Goal: Task Accomplishment & Management: Complete application form

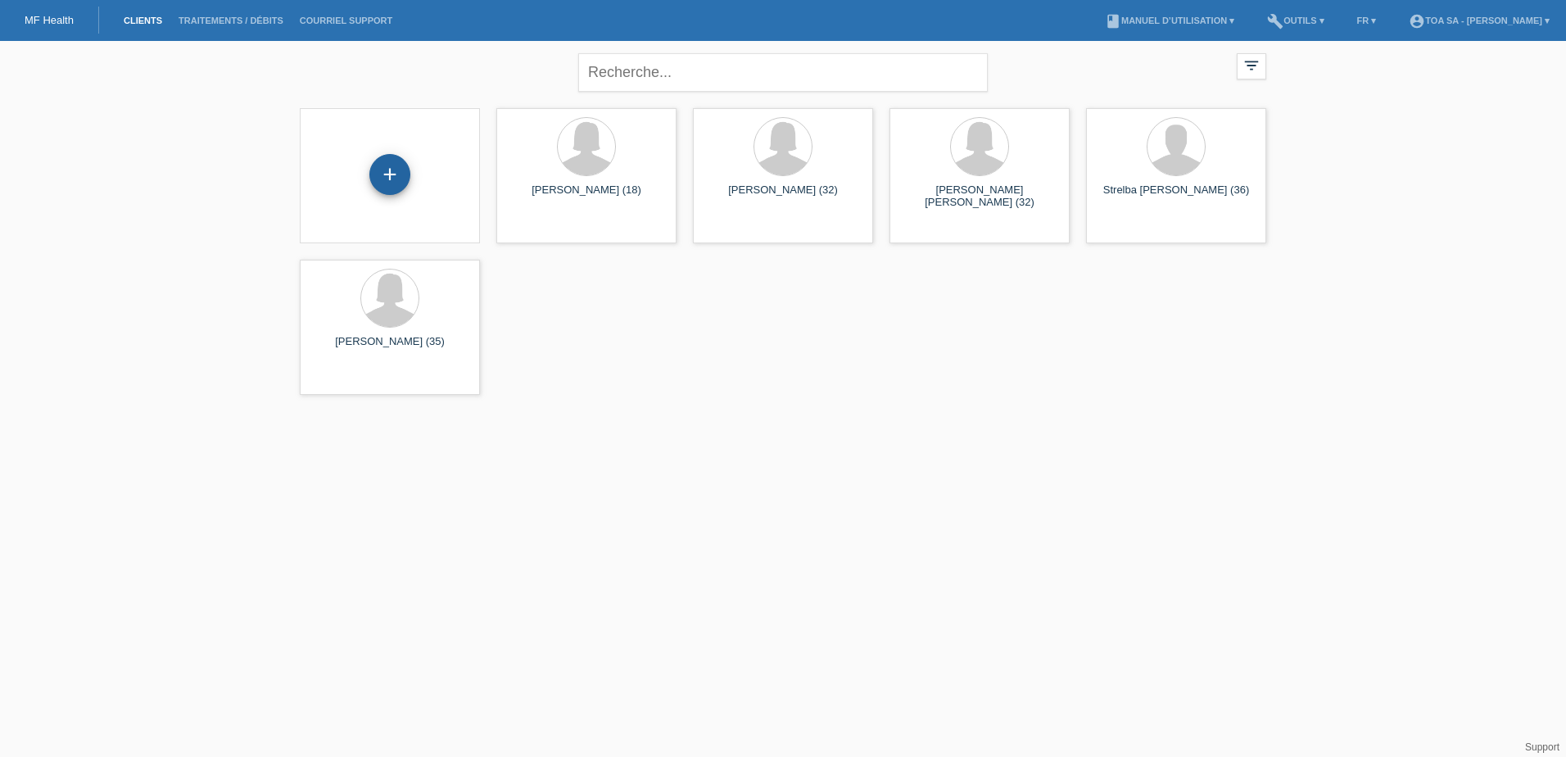
click at [391, 165] on div "+" at bounding box center [389, 174] width 41 height 41
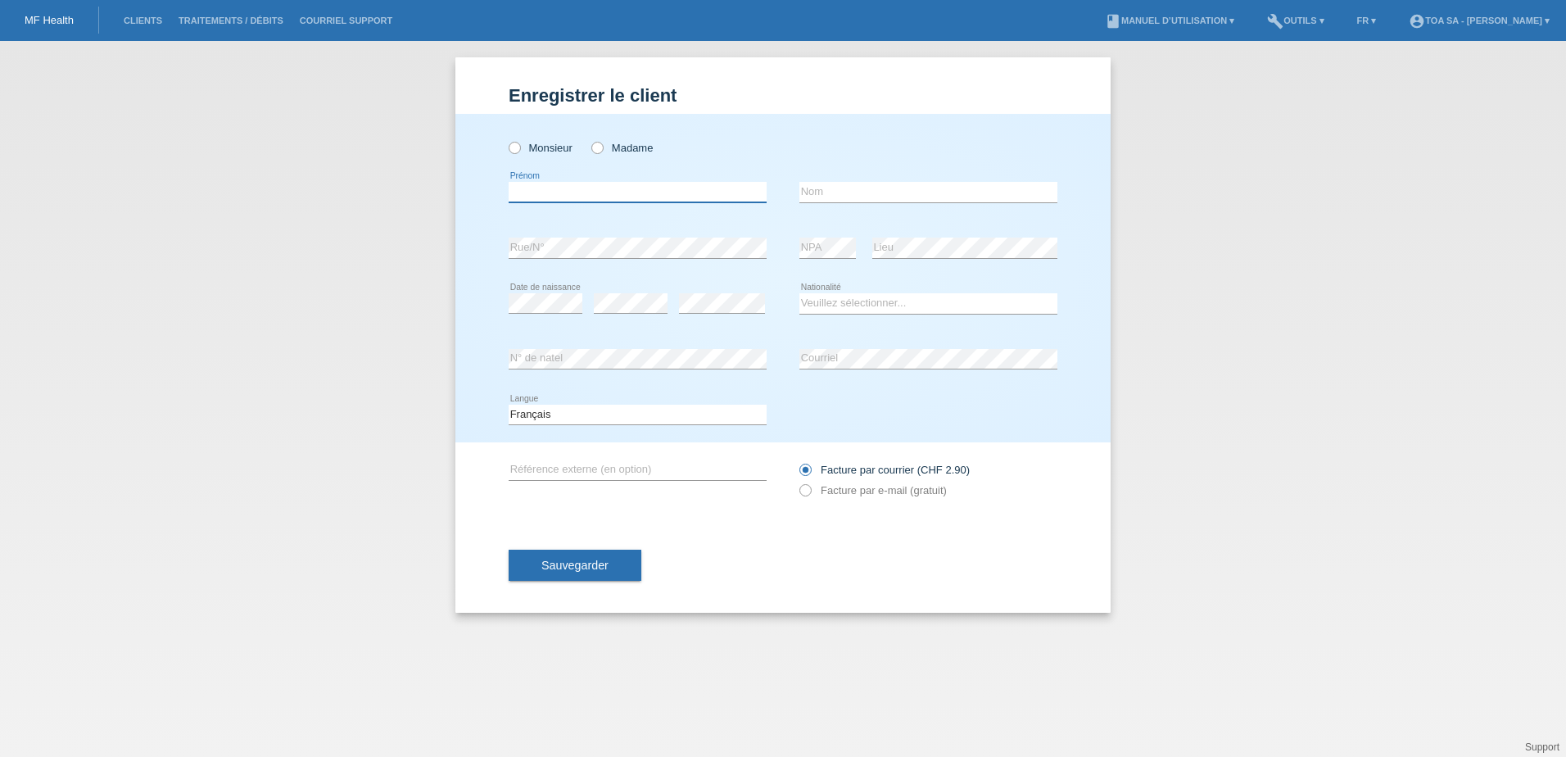
click at [598, 192] on input "text" at bounding box center [637, 192] width 258 height 20
drag, startPoint x: 599, startPoint y: 204, endPoint x: 486, endPoint y: 204, distance: 113.0
click at [486, 204] on div "Monsieur Madame cRISTINA error Prénom error Nom error Rue/N°" at bounding box center [782, 278] width 655 height 328
type input "[PERSON_NAME]"
click at [876, 196] on input "text" at bounding box center [928, 192] width 258 height 20
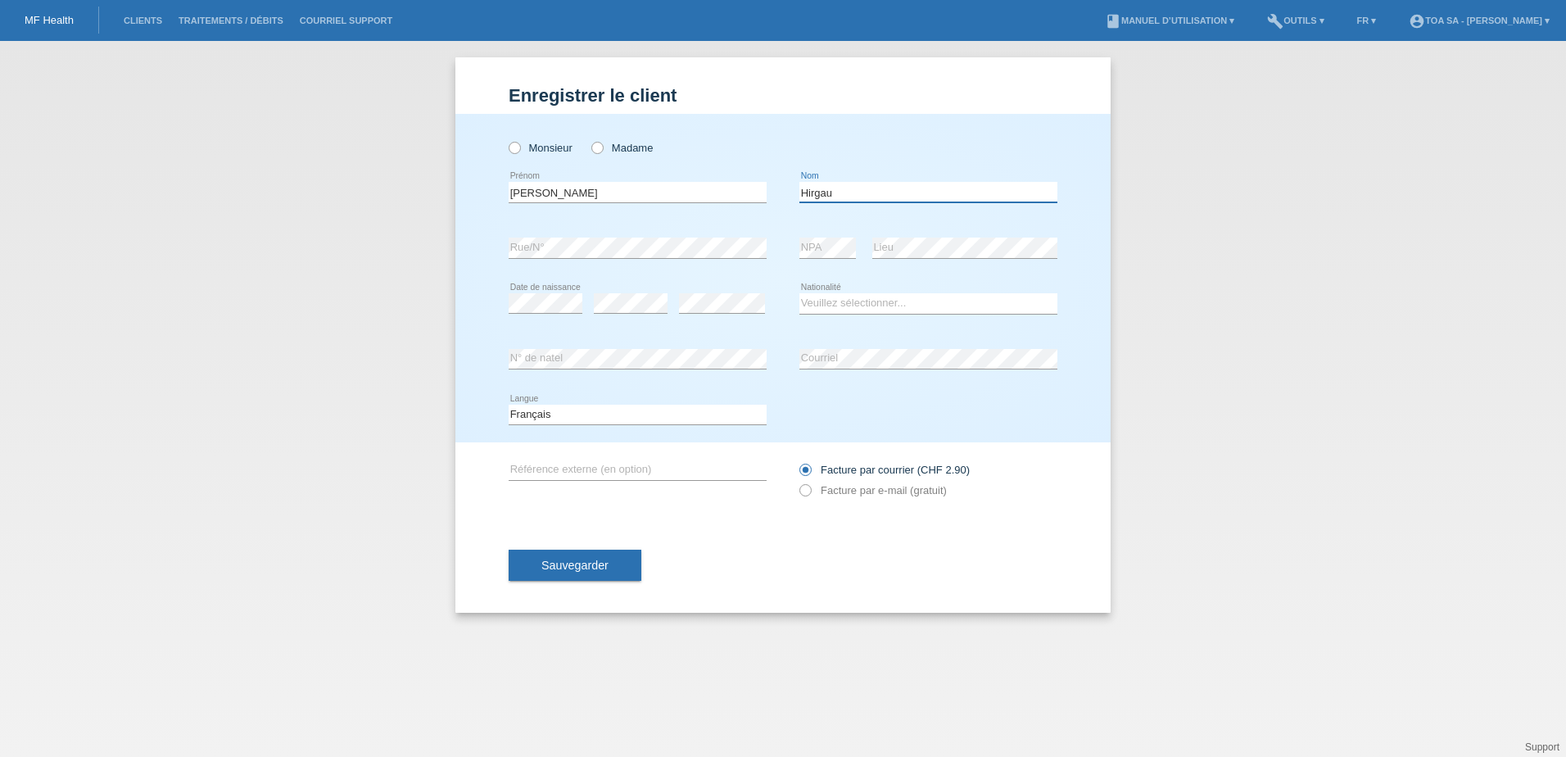
type input "Hirgau"
click at [852, 306] on select "Veuillez sélectionner... [GEOGRAPHIC_DATA] [GEOGRAPHIC_DATA] [GEOGRAPHIC_DATA] …" at bounding box center [928, 303] width 258 height 20
select select "FR"
click at [799, 293] on select "Veuillez sélectionner... [GEOGRAPHIC_DATA] [GEOGRAPHIC_DATA] [GEOGRAPHIC_DATA] …" at bounding box center [928, 303] width 258 height 20
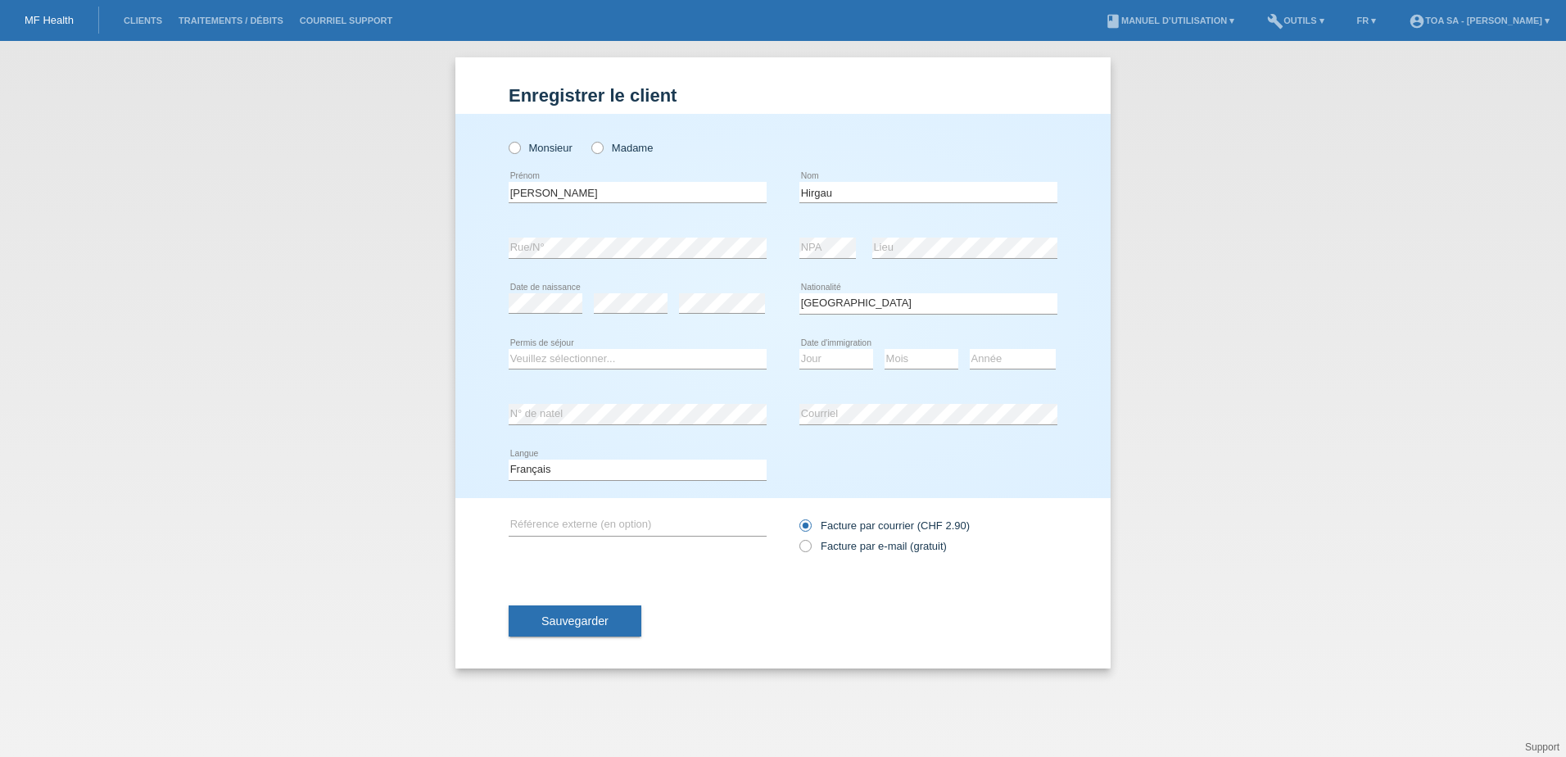
click at [611, 369] on icon at bounding box center [637, 368] width 258 height 1
click at [612, 365] on select "Veuillez sélectionner... C B B - Statut de réfugié Autre" at bounding box center [637, 359] width 258 height 20
click at [670, 321] on div "error Date de naissance error error" at bounding box center [637, 304] width 258 height 56
click at [852, 363] on select "Jour 01 02 03 04 05 06 07 08 09 10 11" at bounding box center [836, 359] width 74 height 20
click at [688, 402] on div "error N° de natel" at bounding box center [637, 414] width 258 height 56
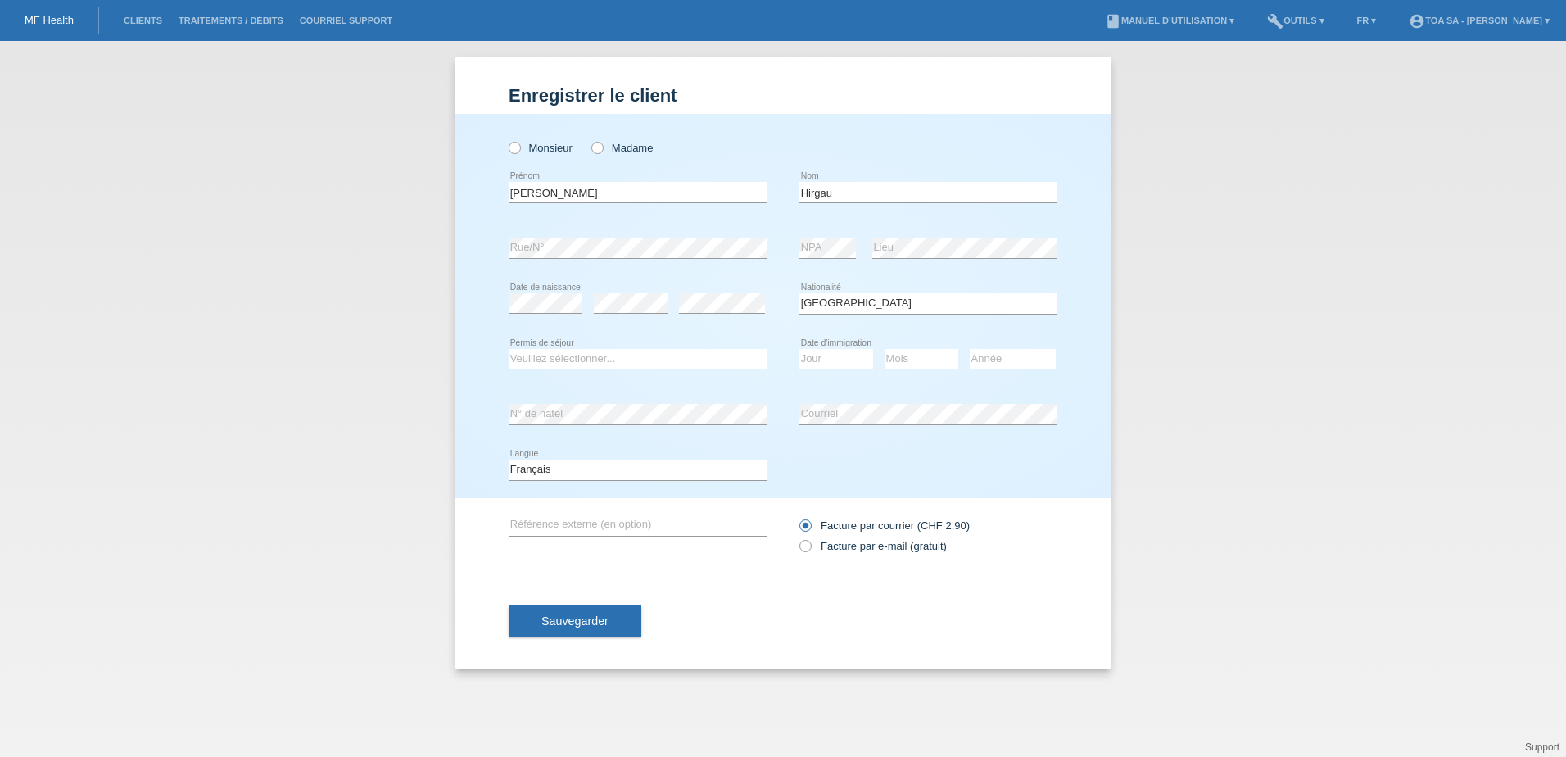
click at [833, 554] on div "Facture par courrier (CHF 2.90) Facture par e-mail (gratuit)" at bounding box center [928, 535] width 258 height 41
click at [833, 552] on label "Facture par e-mail (gratuit)" at bounding box center [872, 546] width 147 height 12
click at [810, 552] on input "Facture par e-mail (gratuit)" at bounding box center [804, 550] width 11 height 20
radio input "true"
click at [618, 630] on button "Sauvegarder" at bounding box center [574, 620] width 133 height 31
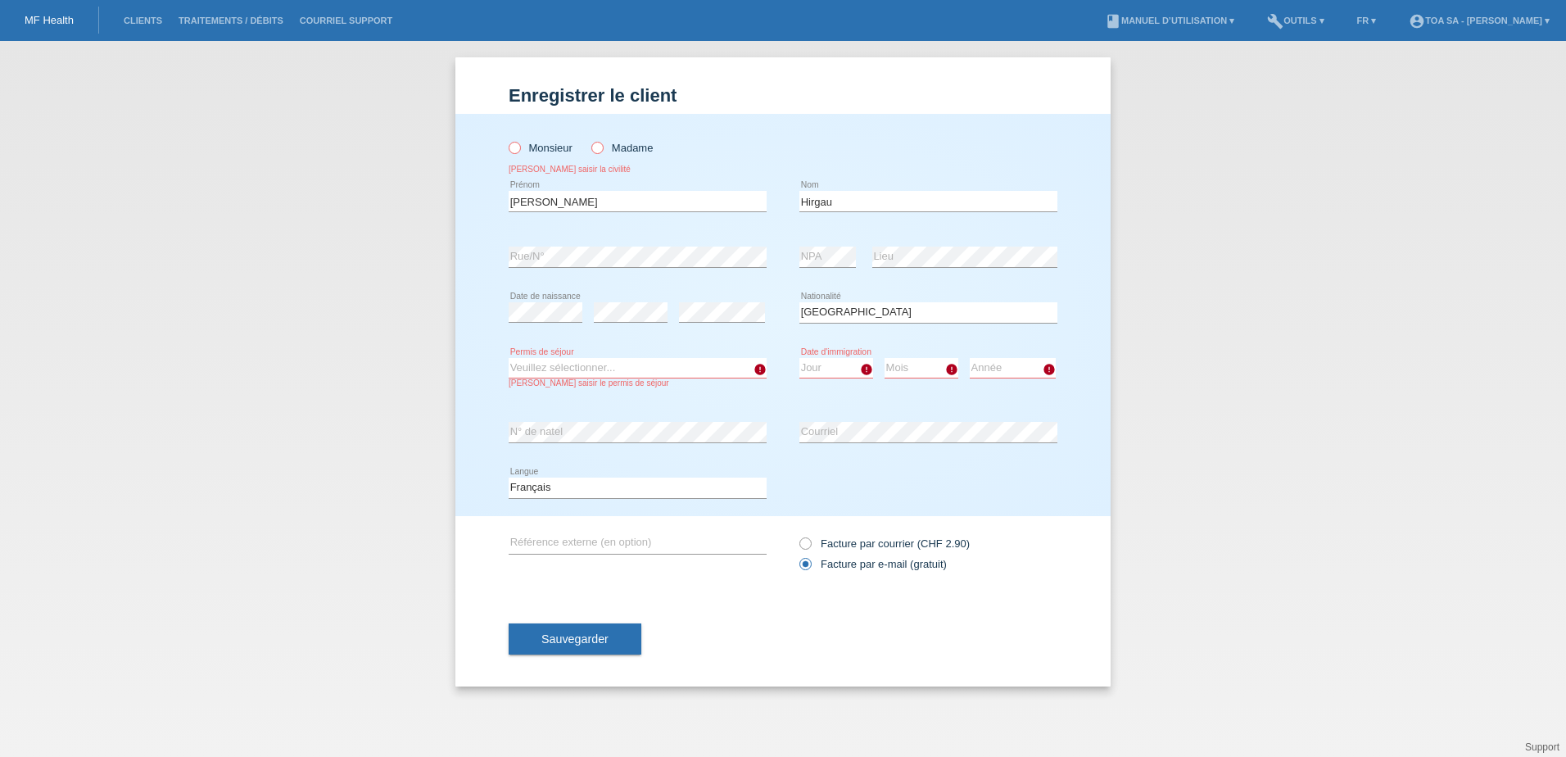
click at [617, 152] on label "Madame" at bounding box center [621, 148] width 61 height 12
click at [602, 152] on input "Madame" at bounding box center [596, 147] width 11 height 11
radio input "true"
click at [619, 644] on button "Sauvegarder" at bounding box center [574, 638] width 133 height 31
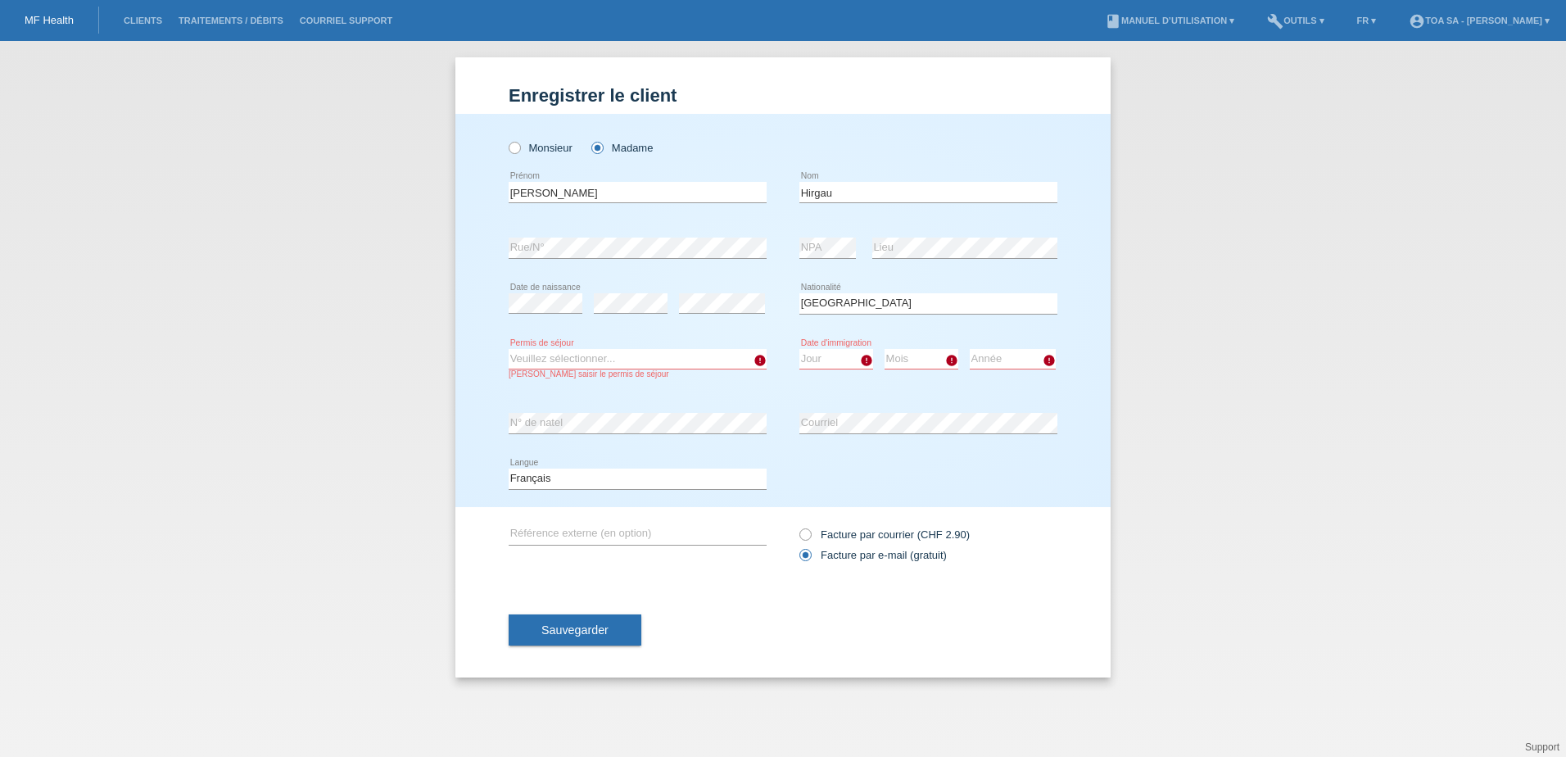
click at [668, 349] on select "Veuillez sélectionner... C B B - Statut de réfugié Autre" at bounding box center [637, 359] width 258 height 20
click at [508, 349] on select "Veuillez sélectionner... C B B - Statut de réfugié Autre" at bounding box center [637, 359] width 258 height 20
drag, startPoint x: 639, startPoint y: 354, endPoint x: 633, endPoint y: 368, distance: 15.4
click at [639, 354] on select "Veuillez sélectionner... C B B - Statut de réfugié Autre" at bounding box center [637, 359] width 258 height 20
select select "B"
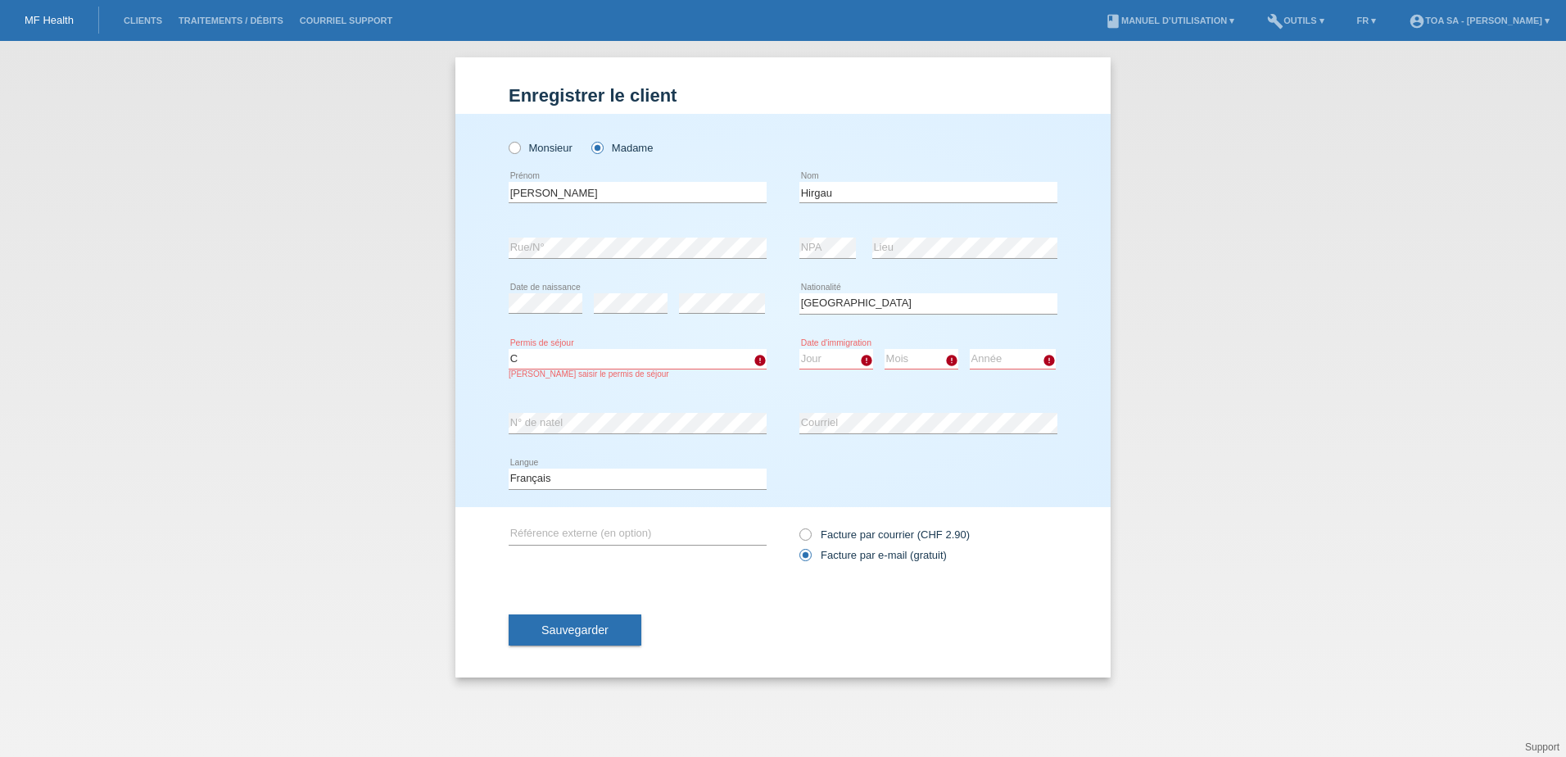
click at [508, 349] on select "Veuillez sélectionner... C B B - Statut de réfugié Autre" at bounding box center [637, 359] width 258 height 20
click at [824, 361] on select "Jour 01 02 03 04 05 06 07 08 09 10 11" at bounding box center [836, 359] width 74 height 20
select select "20"
click at [915, 353] on select "Mois 01 02 03 04 05 06 07 08 09 10 11" at bounding box center [921, 359] width 74 height 20
select select "11"
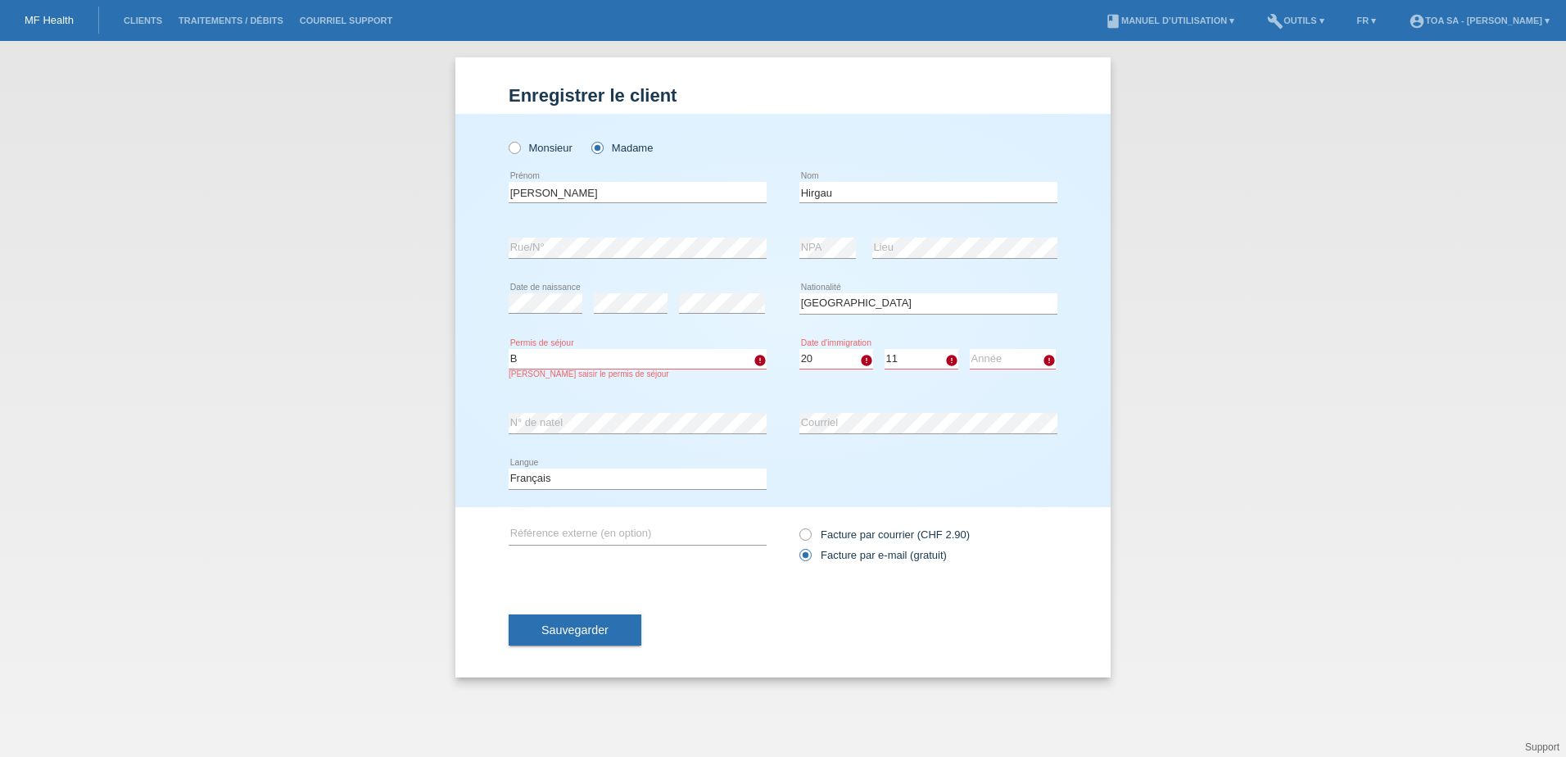
click at [884, 349] on select "Mois 01 02 03 04 05 06 07 08 09 10 11" at bounding box center [921, 359] width 74 height 20
click at [991, 360] on select "Année 2025 2024 2023 2022 2021 2020 2019 2018 2017 2016 2015 2014 2013 2012 201…" at bounding box center [1012, 359] width 86 height 20
select select "2012"
click at [969, 349] on select "Année 2025 2024 2023 2022 2021 2020 2019 2018 2017 2016 2015 2014 2013 2012 201…" at bounding box center [1012, 359] width 86 height 20
click at [605, 617] on button "Sauvegarder" at bounding box center [574, 629] width 133 height 31
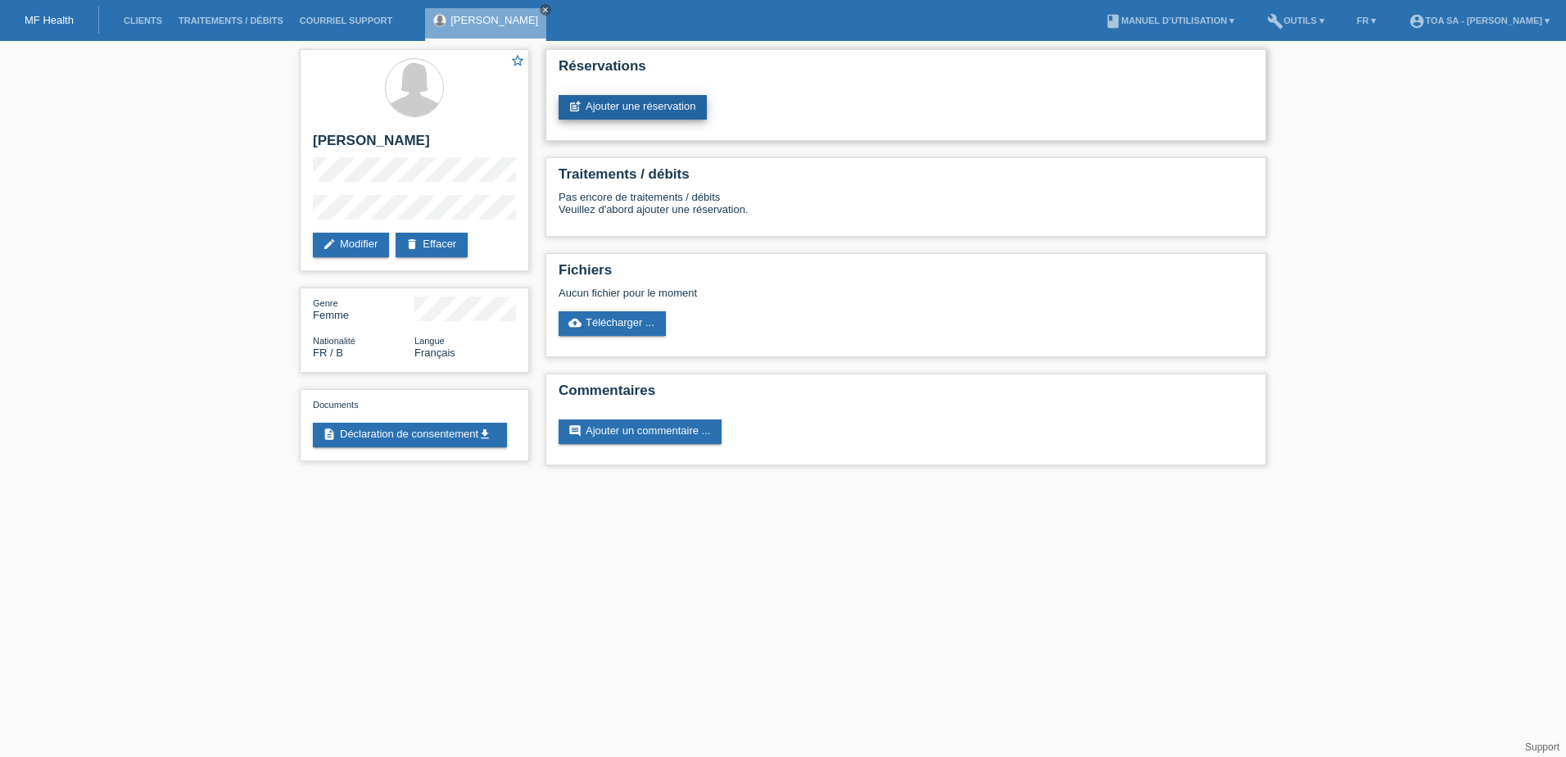
click at [676, 118] on link "post_add Ajouter une réservation" at bounding box center [632, 107] width 148 height 25
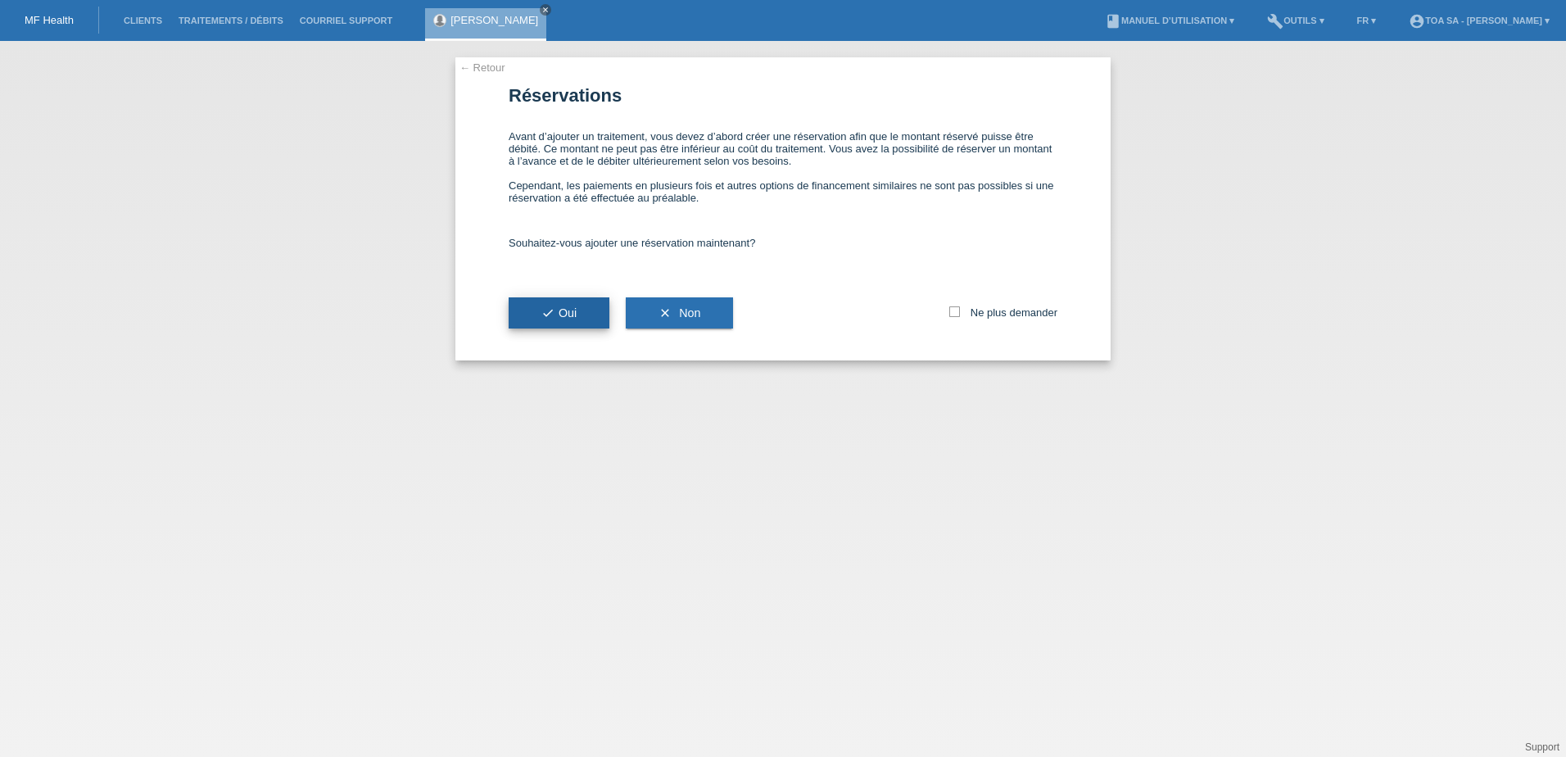
click at [576, 313] on span "check Oui" at bounding box center [558, 312] width 35 height 13
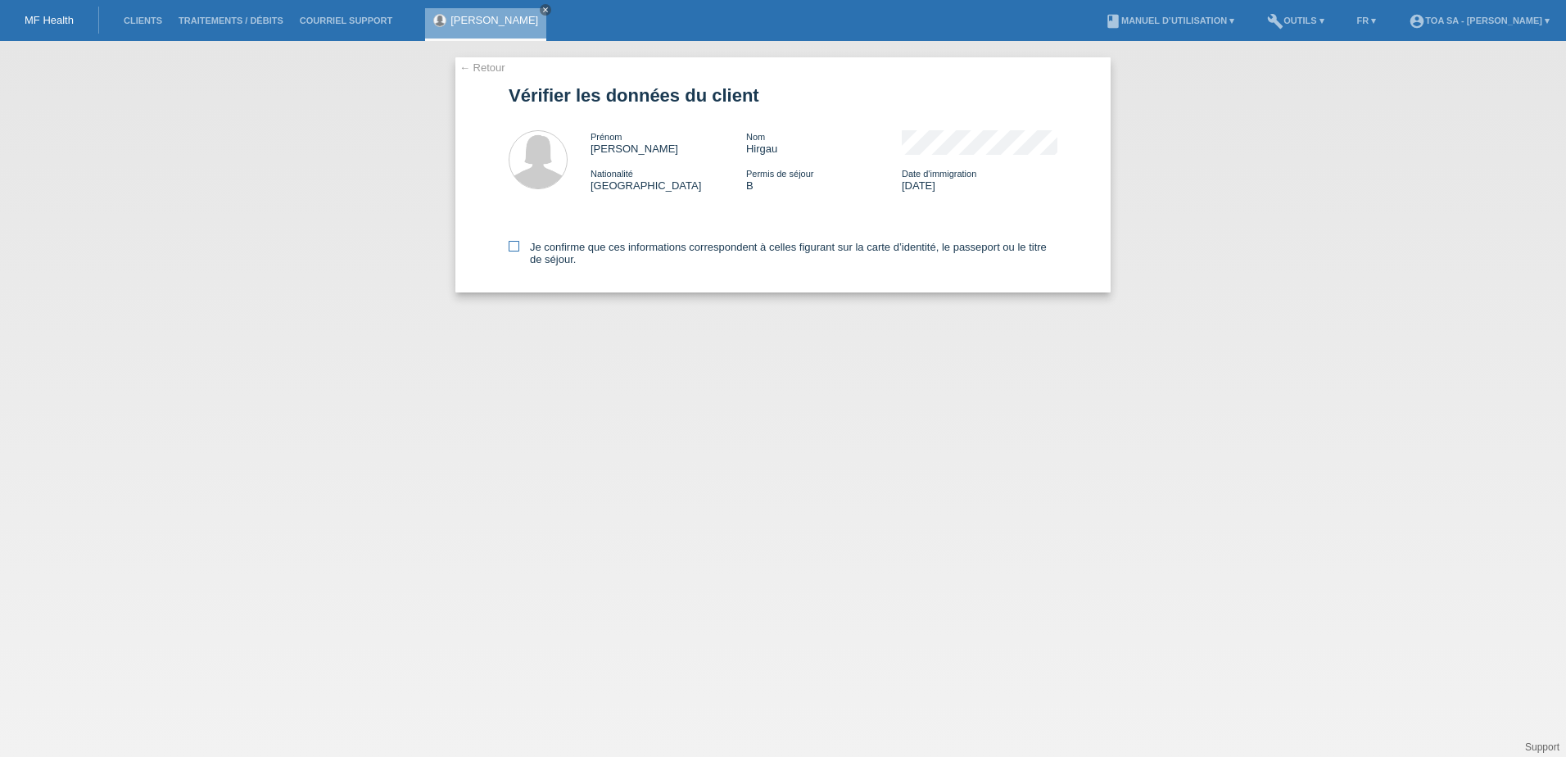
click at [556, 248] on label "Je confirme que ces informations correspondent à celles figurant sur la carte d…" at bounding box center [782, 253] width 549 height 25
click at [519, 248] on input "Je confirme que ces informations correspondent à celles figurant sur la carte d…" at bounding box center [513, 246] width 11 height 11
checkbox input "true"
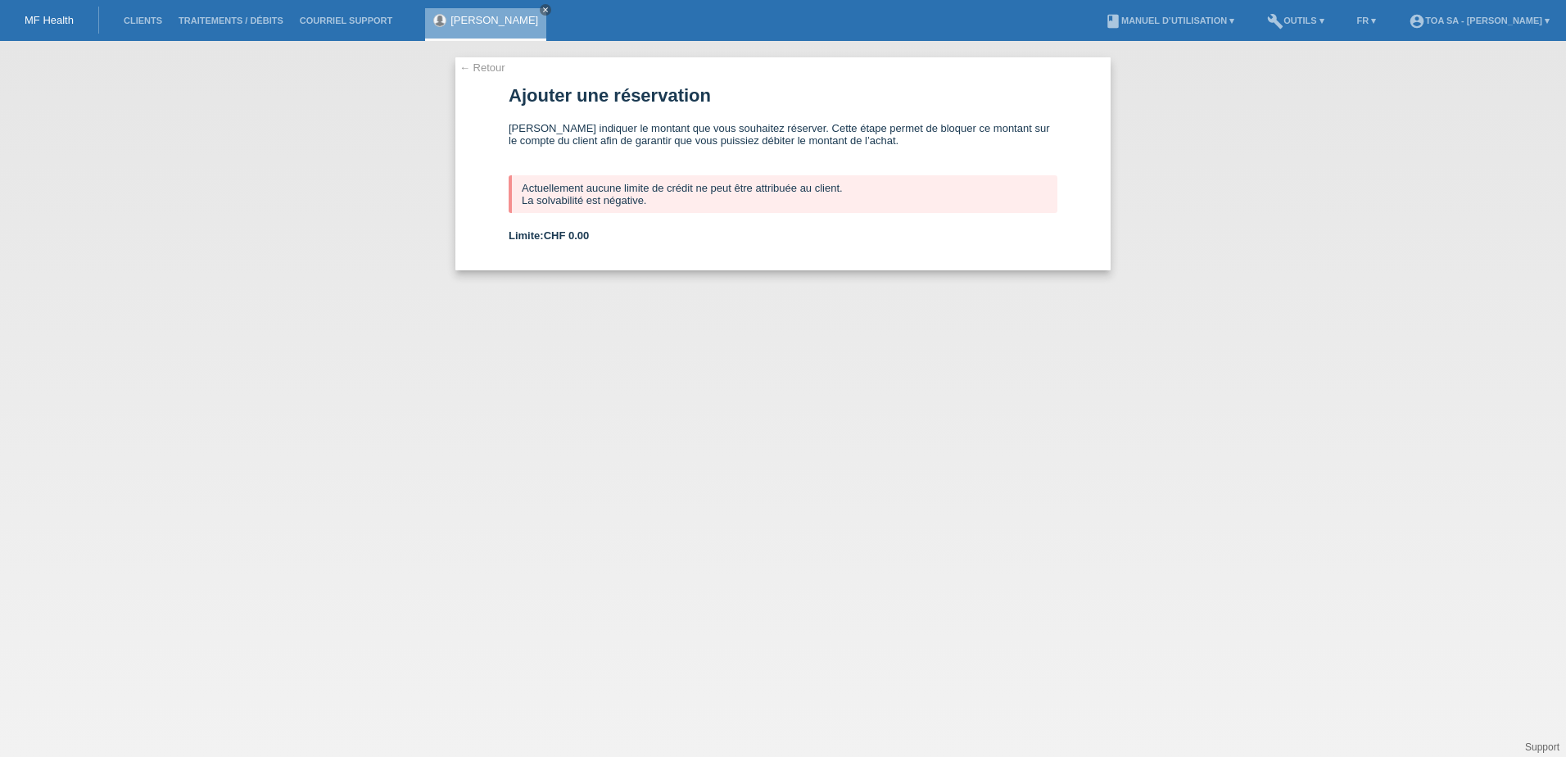
click at [481, 70] on link "← Retour" at bounding box center [482, 67] width 46 height 12
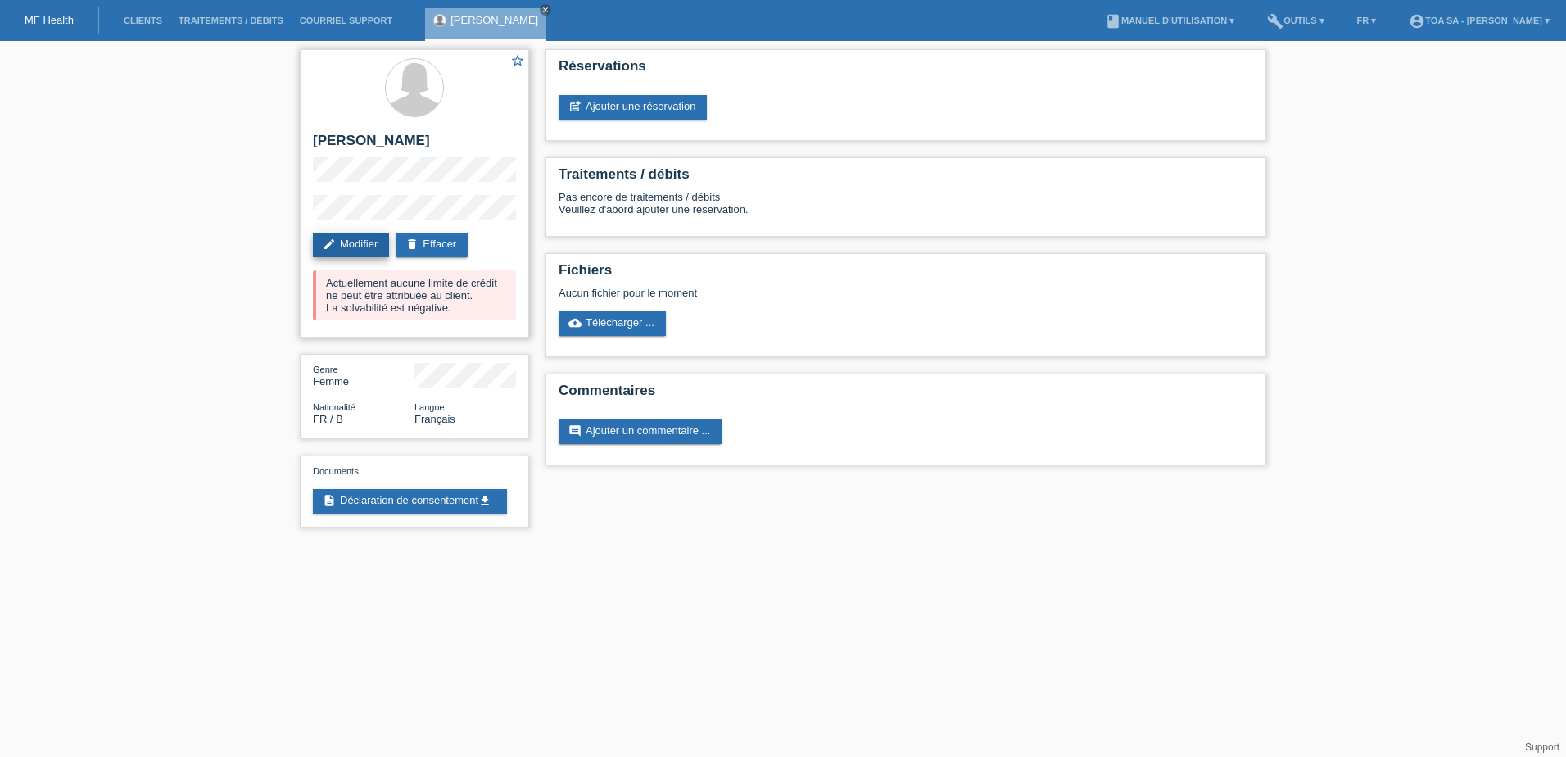
click at [370, 247] on link "edit Modifier" at bounding box center [351, 245] width 76 height 25
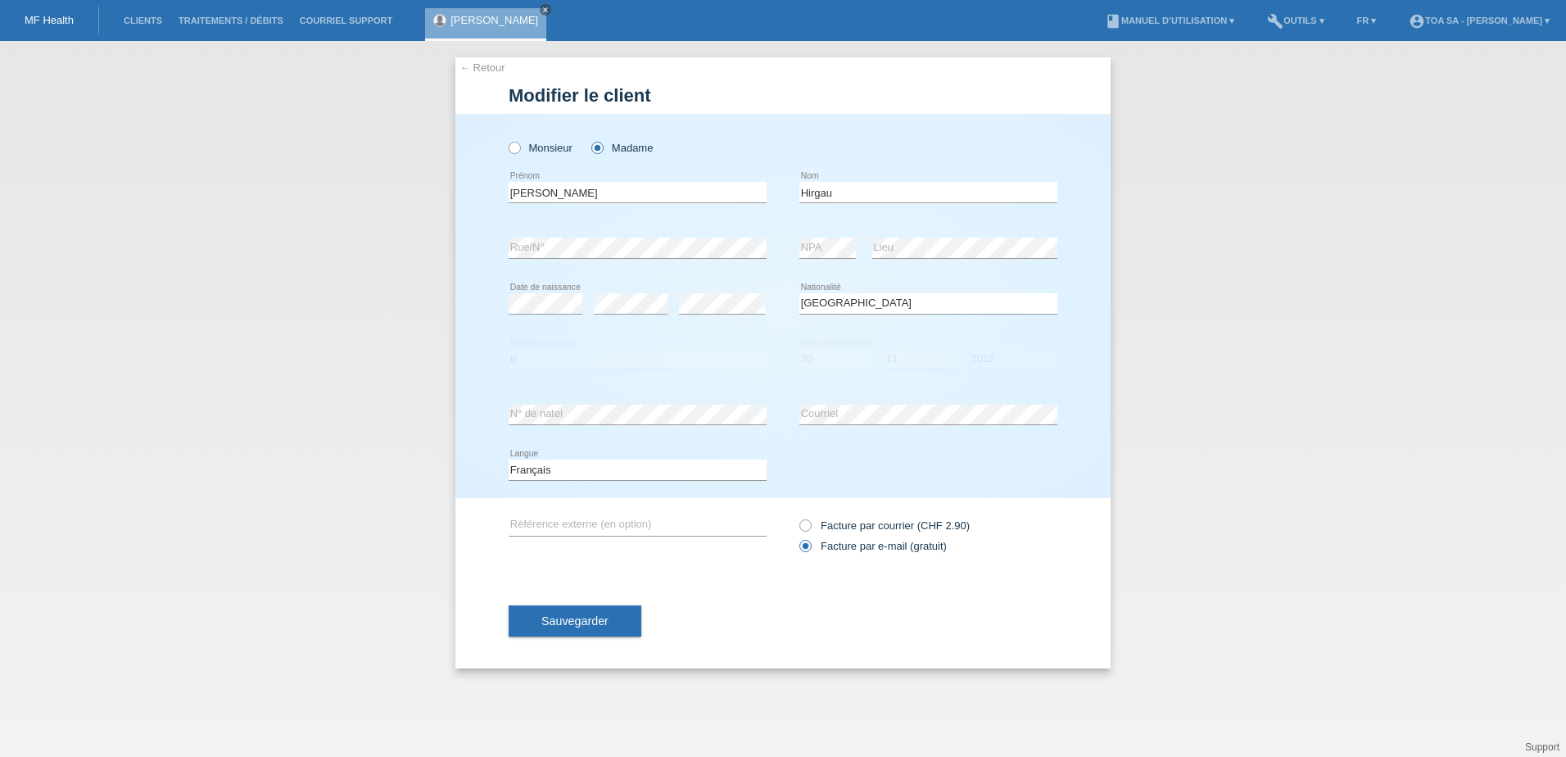
select select "FR"
select select "B"
select select "20"
select select "11"
select select "2012"
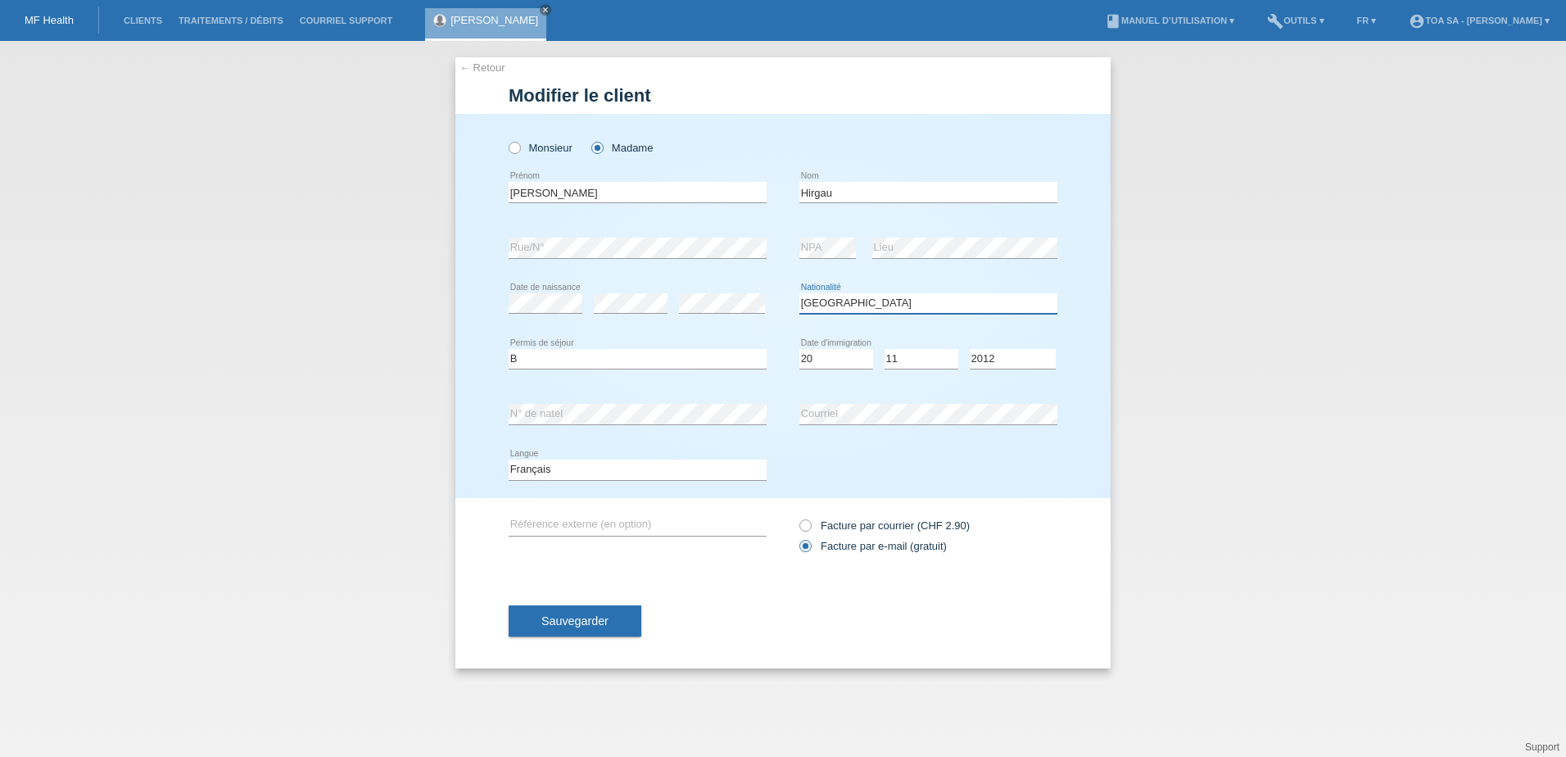
click at [834, 312] on select "Veuillez sélectionner... [GEOGRAPHIC_DATA] [GEOGRAPHIC_DATA] [GEOGRAPHIC_DATA] …" at bounding box center [928, 303] width 258 height 20
click at [819, 303] on select "Veuillez sélectionner... [GEOGRAPHIC_DATA] [GEOGRAPHIC_DATA] [GEOGRAPHIC_DATA] …" at bounding box center [928, 303] width 258 height 20
click at [837, 304] on select "Veuillez sélectionner... Suisse Allemagne Autriche Liechtenstein ------------ A…" at bounding box center [928, 303] width 258 height 20
select select "RO"
click at [968, 281] on div "Veuillez sélectionner... Suisse Allemagne Autriche Liechtenstein ------------ A…" at bounding box center [928, 304] width 258 height 56
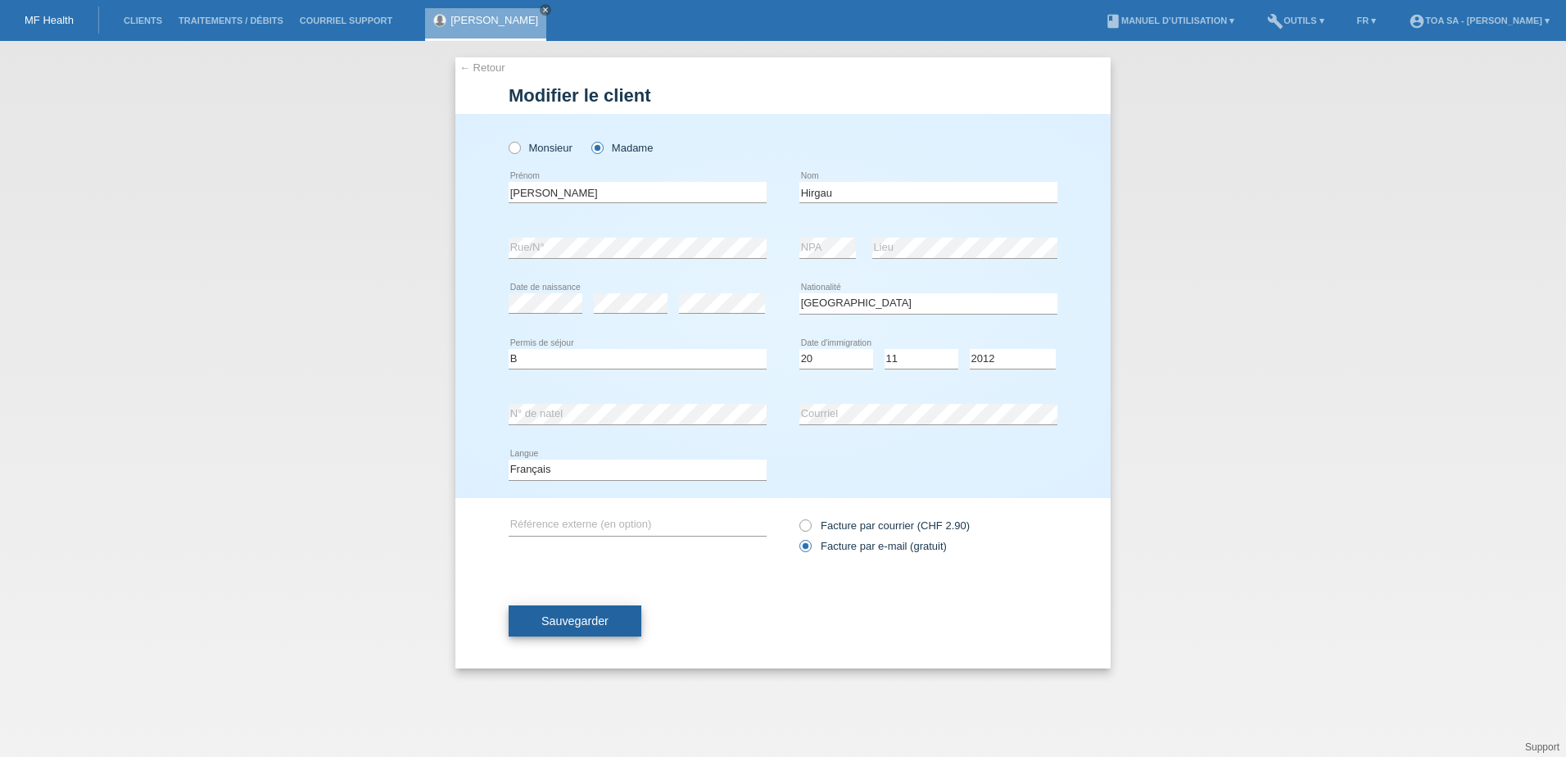
click at [617, 614] on button "Sauvegarder" at bounding box center [574, 620] width 133 height 31
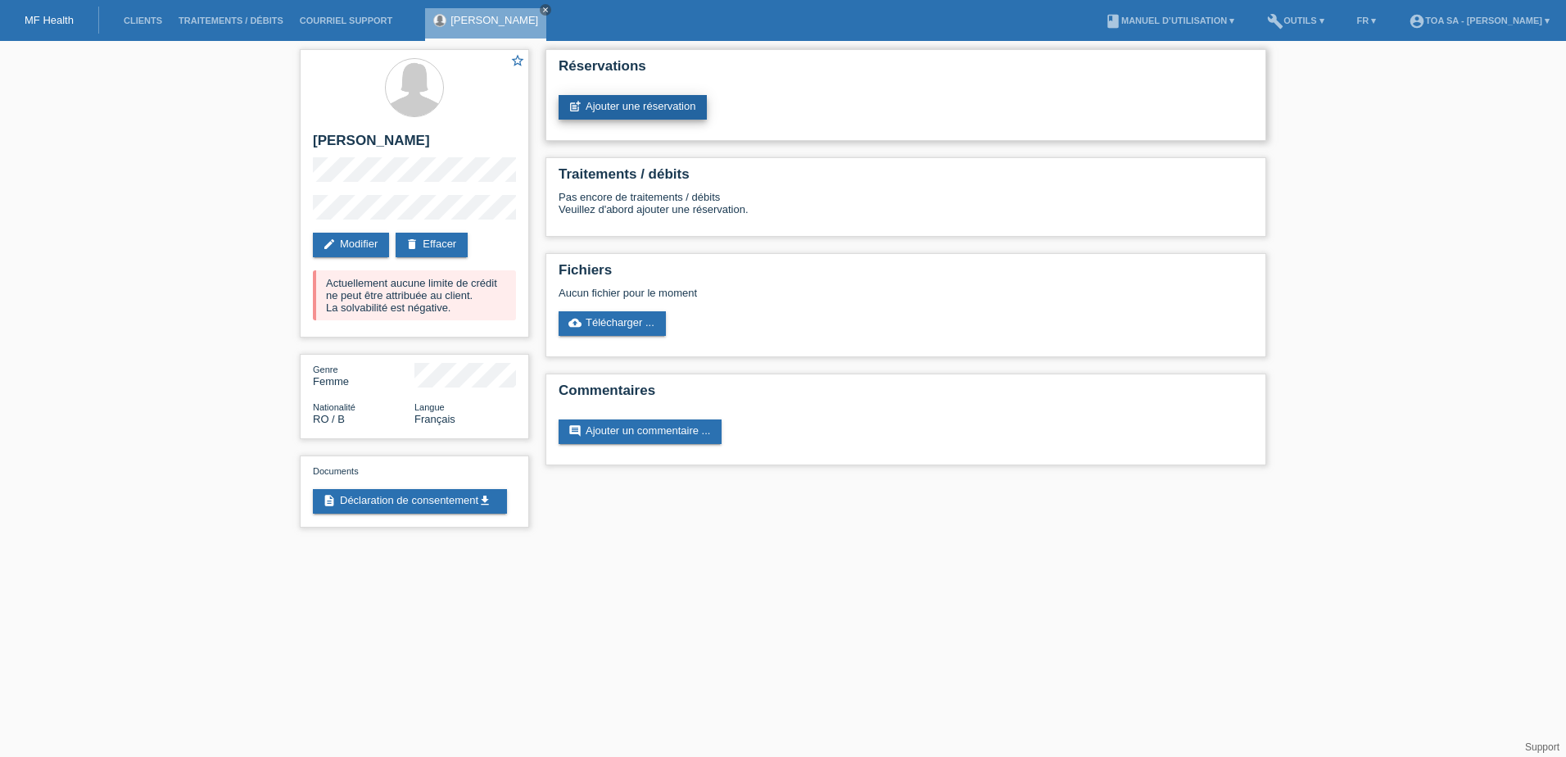
click at [639, 115] on link "post_add Ajouter une réservation" at bounding box center [632, 107] width 148 height 25
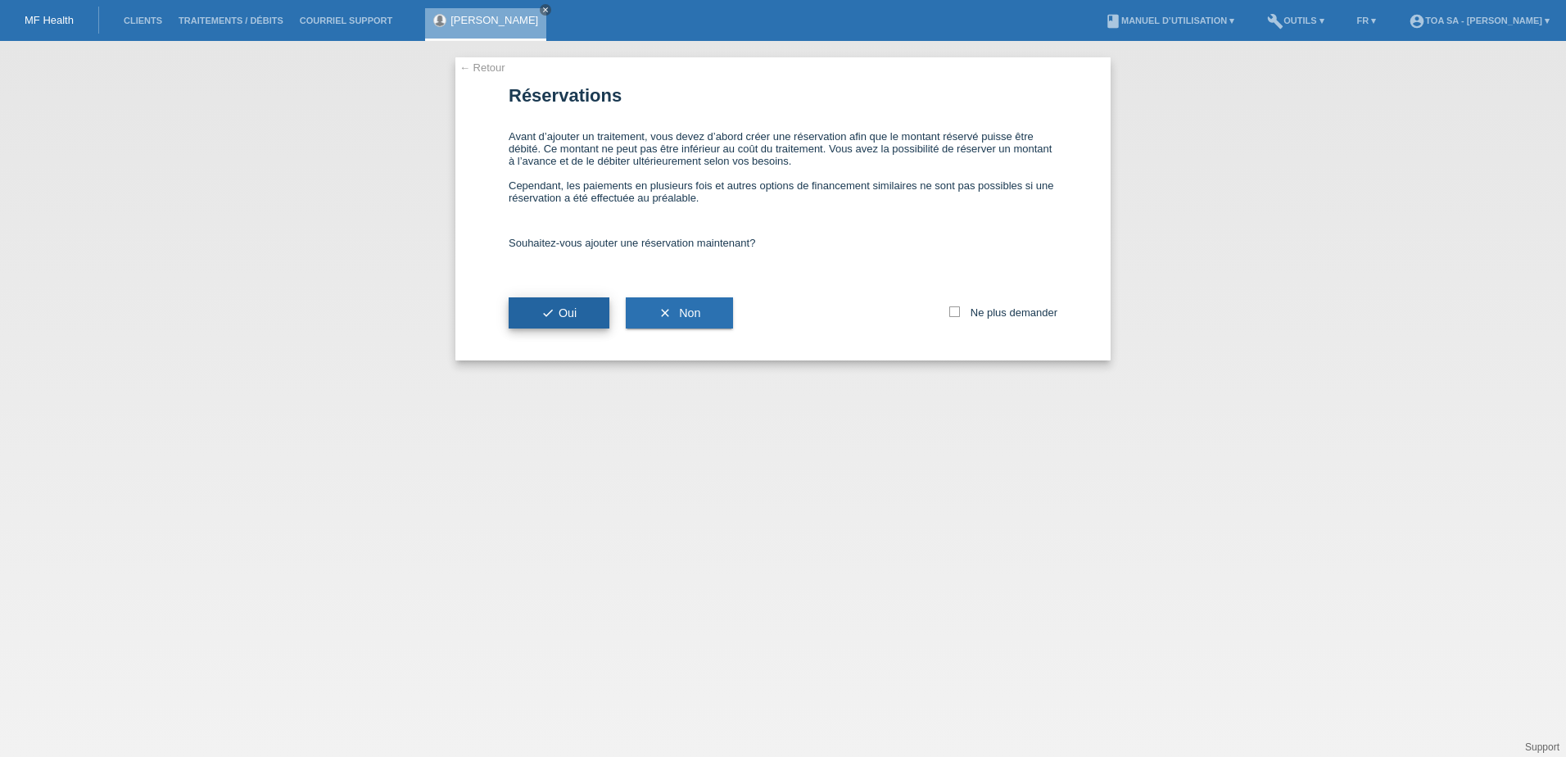
click at [590, 323] on button "check Oui" at bounding box center [558, 312] width 101 height 31
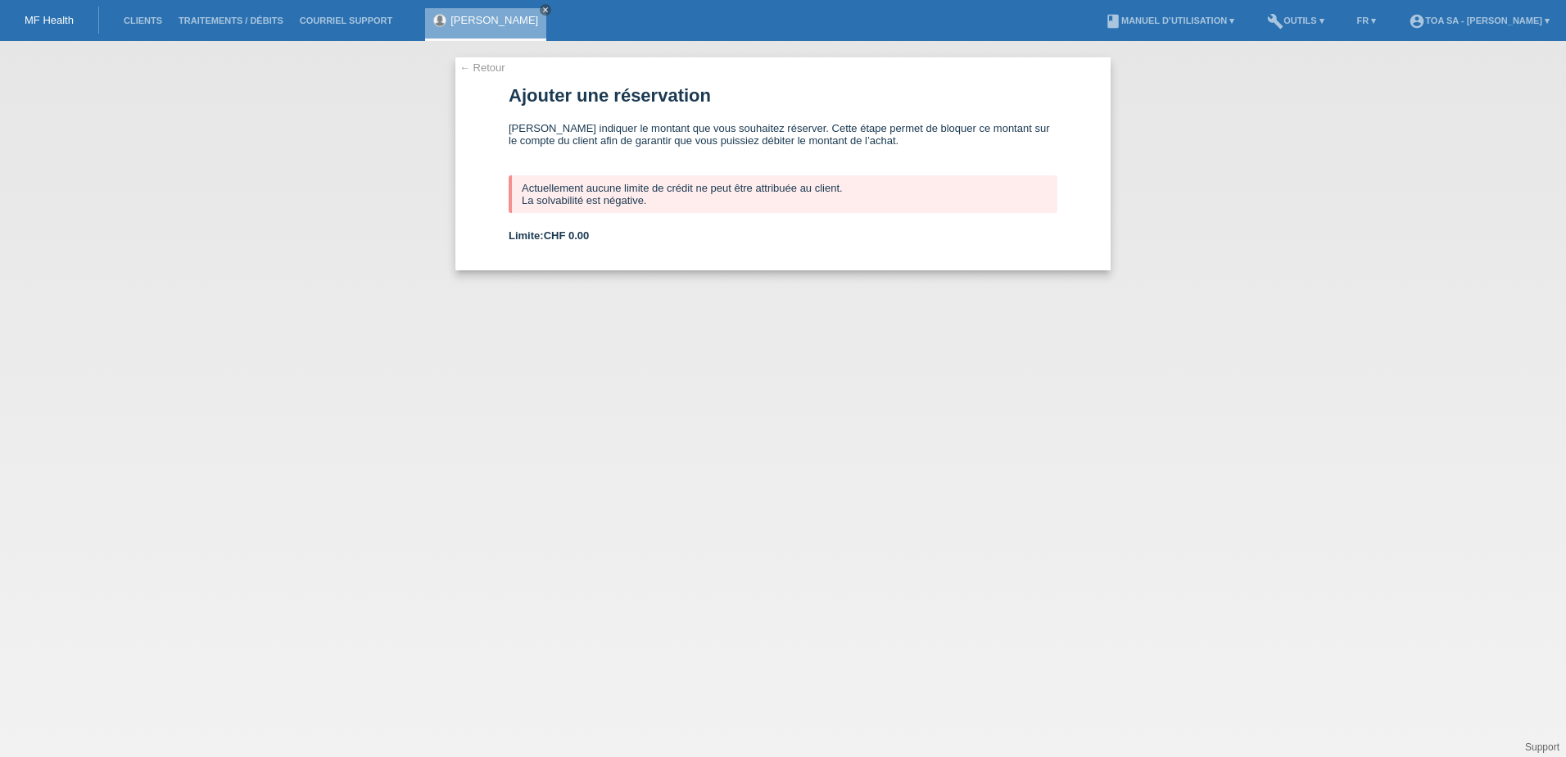
click at [907, 239] on div "Limite: CHF 0.00" at bounding box center [782, 235] width 549 height 12
click at [501, 69] on link "← Retour" at bounding box center [482, 67] width 46 height 12
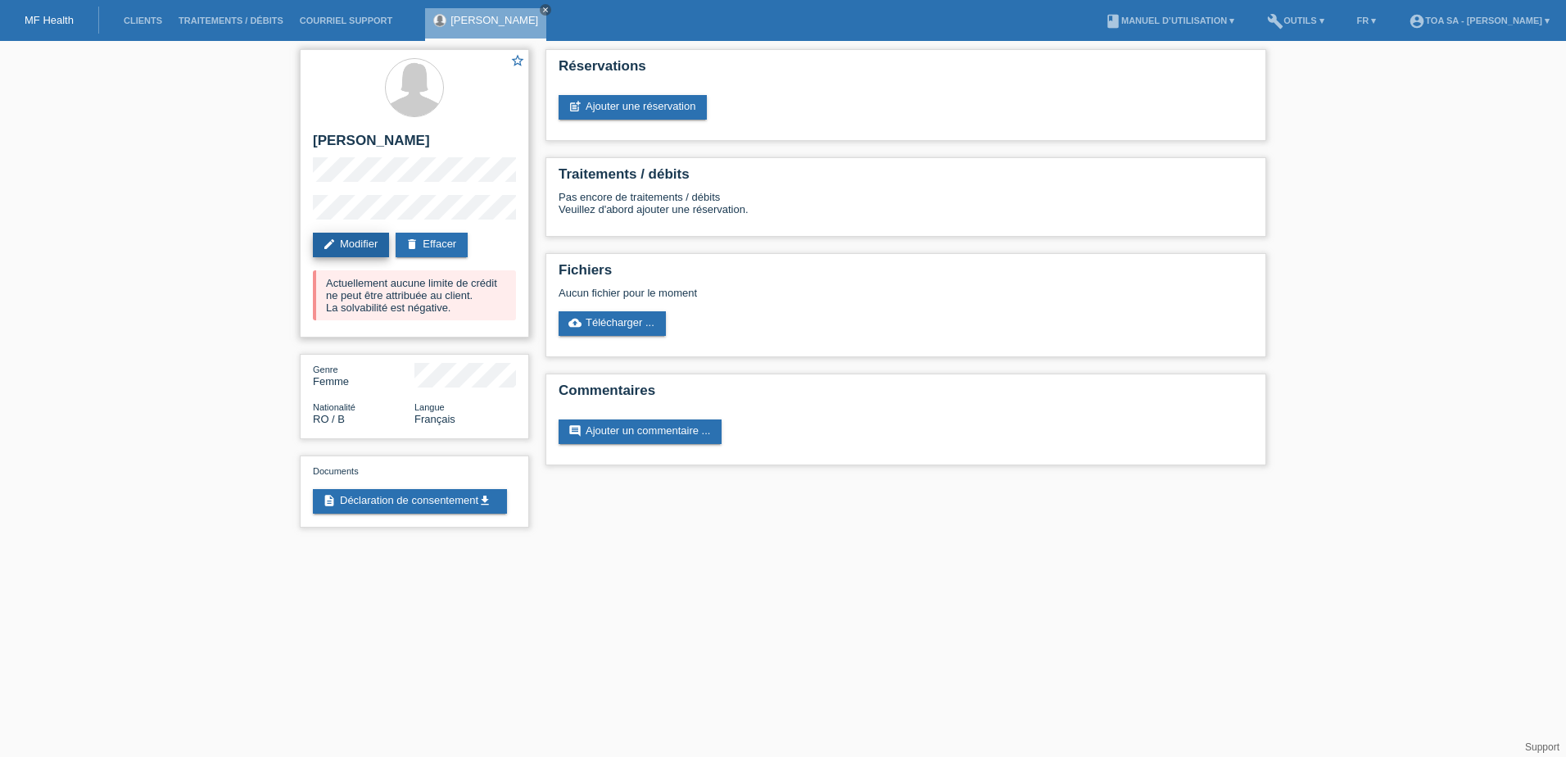
click at [373, 255] on link "edit Modifier" at bounding box center [351, 245] width 76 height 25
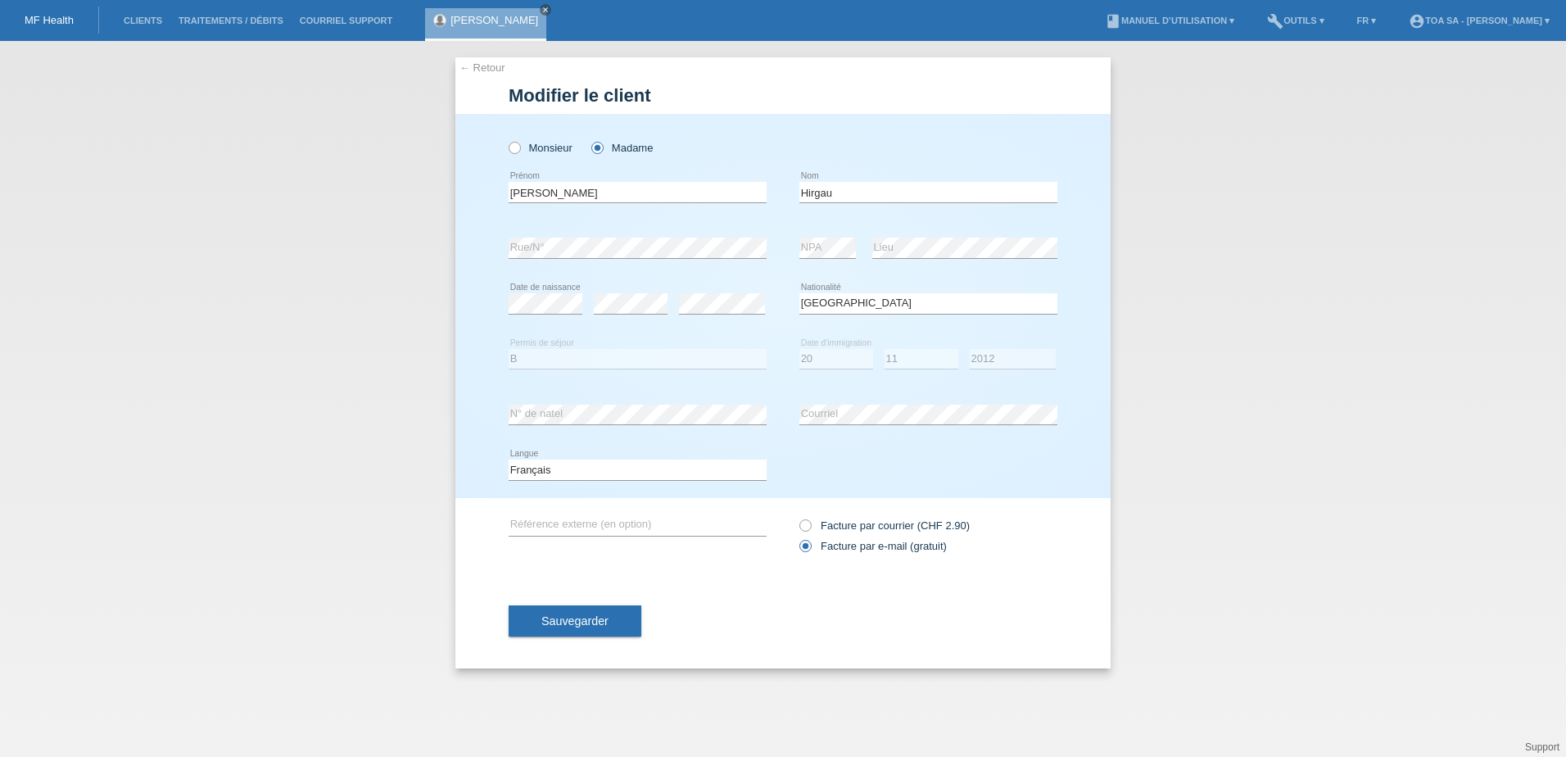
select select "RO"
select select "B"
select select "20"
select select "11"
select select "2012"
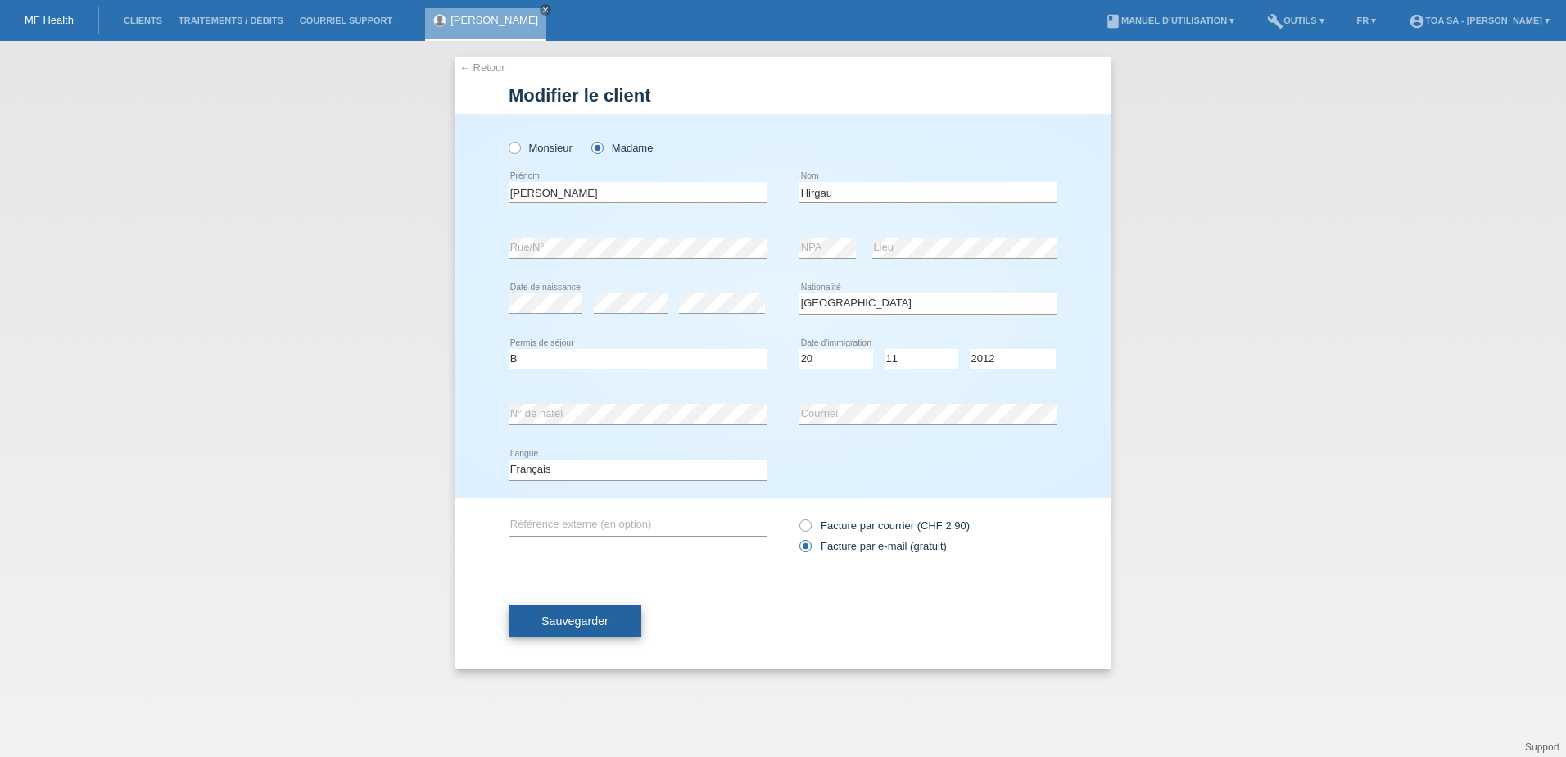
click at [614, 628] on button "Sauvegarder" at bounding box center [574, 620] width 133 height 31
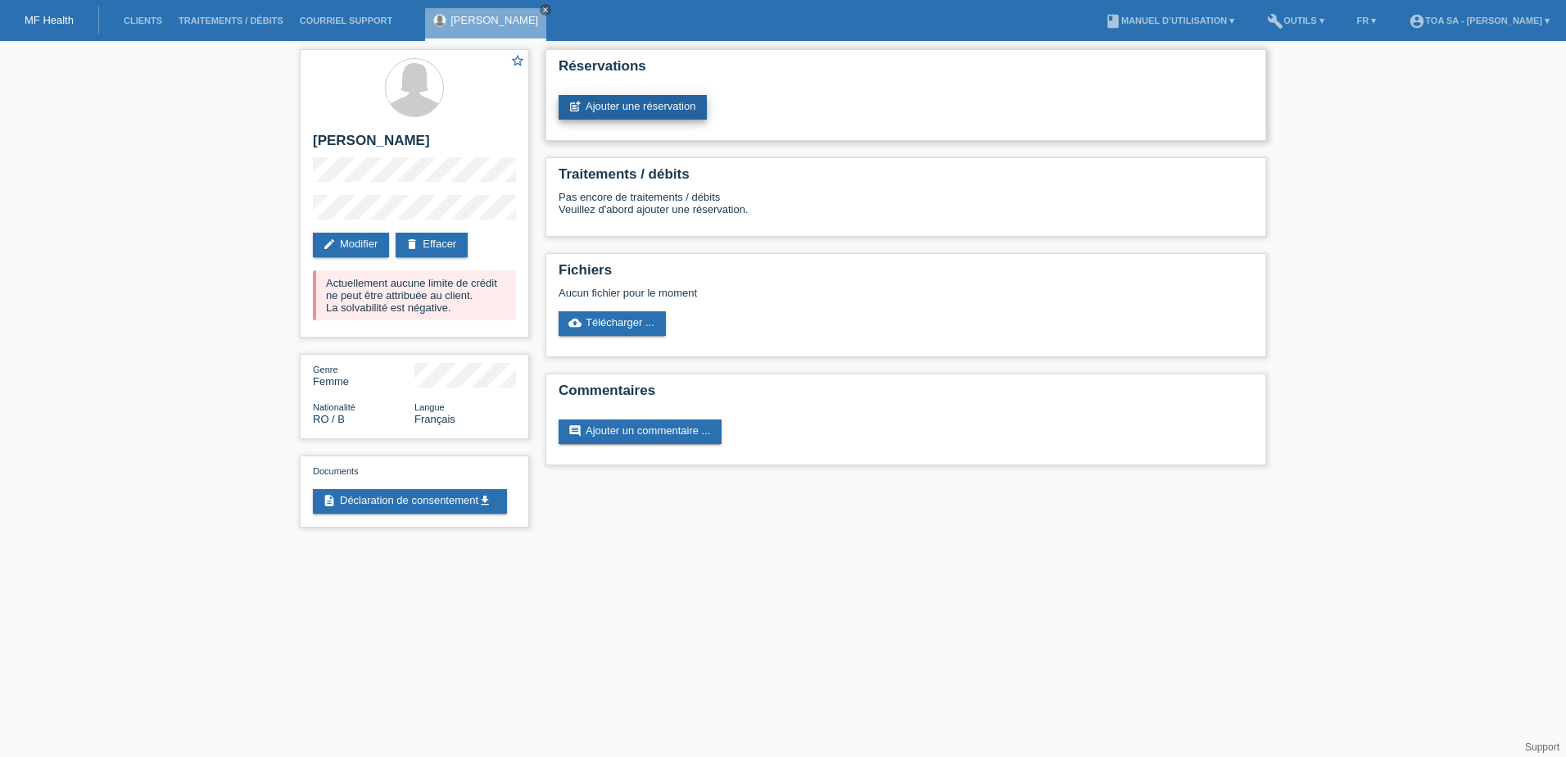
click at [682, 101] on link "post_add Ajouter une réservation" at bounding box center [632, 107] width 148 height 25
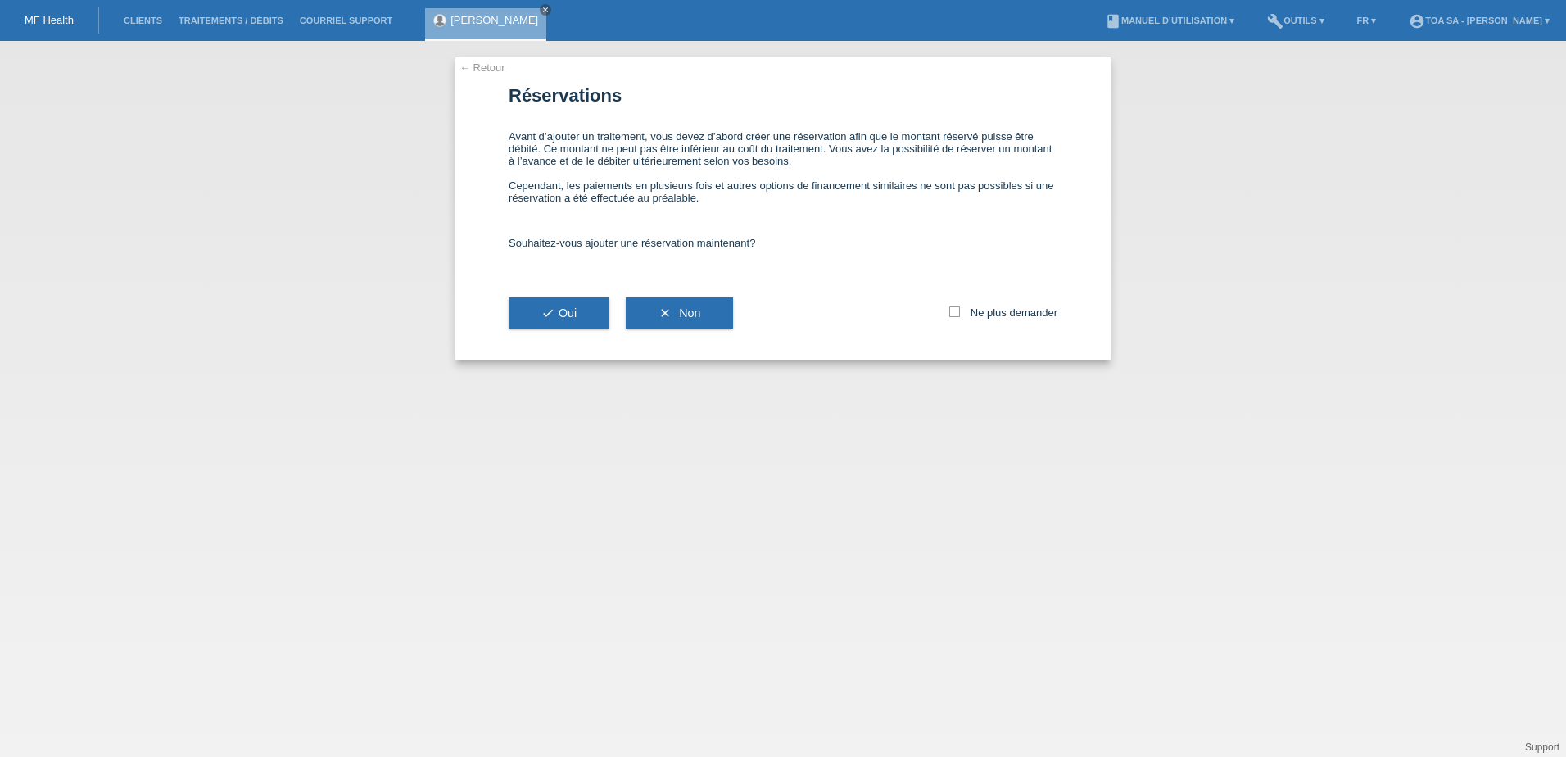
click at [581, 336] on div "check Oui" at bounding box center [558, 312] width 101 height 95
click at [585, 310] on button "check Oui" at bounding box center [558, 312] width 101 height 31
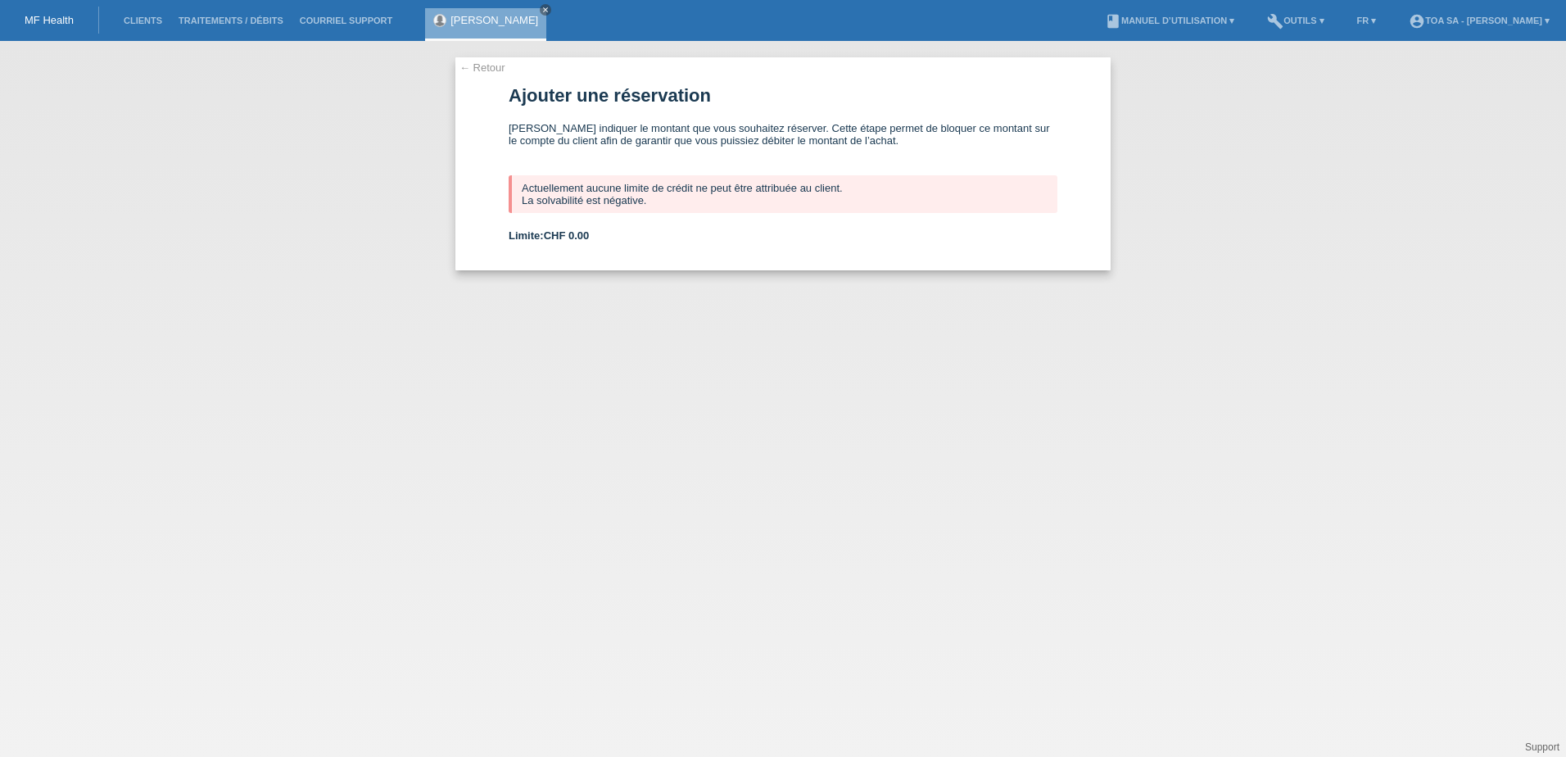
click at [489, 72] on link "← Retour" at bounding box center [482, 67] width 46 height 12
